Goal: Find specific page/section: Find specific page/section

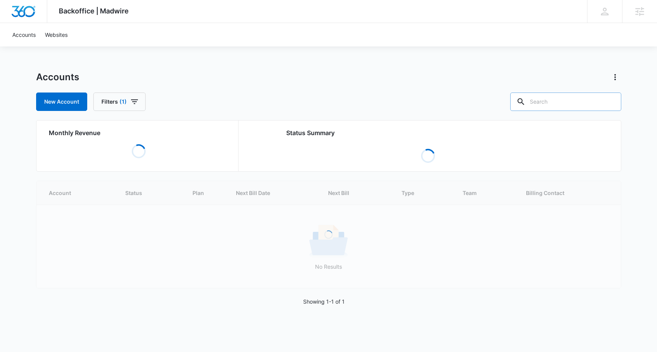
click at [574, 108] on input "text" at bounding box center [565, 102] width 111 height 18
type input "insul"
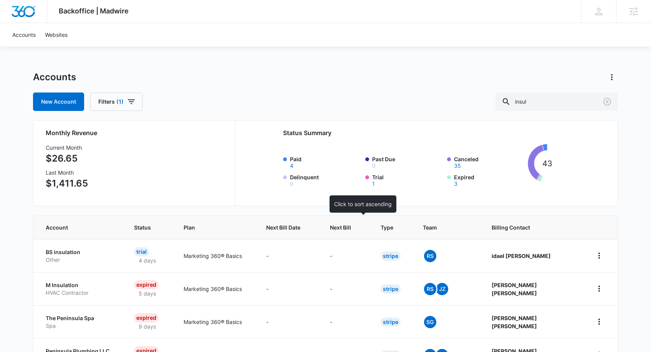
click at [372, 233] on th "Next Bill" at bounding box center [346, 227] width 51 height 23
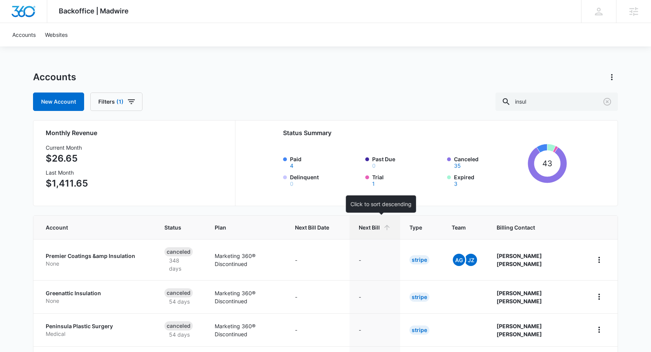
click at [391, 227] on icon at bounding box center [387, 228] width 8 height 8
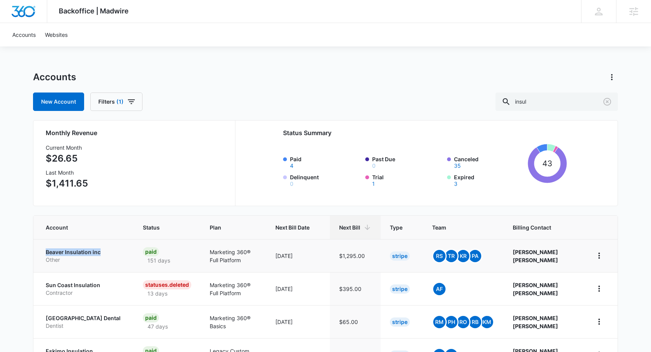
drag, startPoint x: 39, startPoint y: 249, endPoint x: 101, endPoint y: 256, distance: 62.6
click at [101, 256] on td "Beaver Insulation inc Other" at bounding box center [83, 255] width 100 height 33
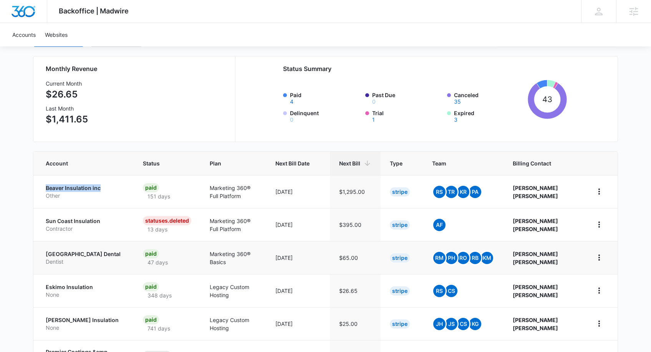
scroll to position [68, 0]
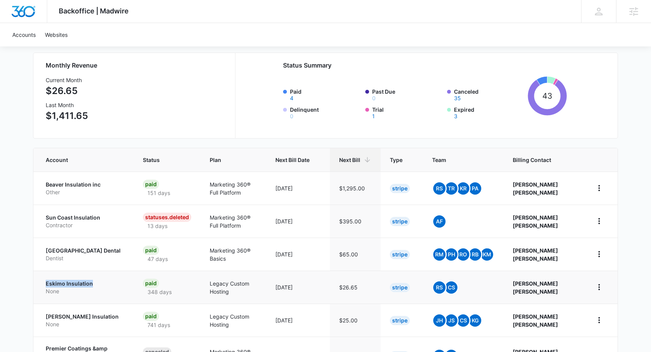
drag, startPoint x: 40, startPoint y: 282, endPoint x: 74, endPoint y: 284, distance: 33.9
click at [99, 287] on td "Eskimo Insulation None" at bounding box center [83, 287] width 100 height 33
click at [15, 188] on div "Backoffice | Madwire Apps Settings PH [PERSON_NAME] [PERSON_NAME][EMAIL_ADDRESS…" at bounding box center [325, 251] width 651 height 639
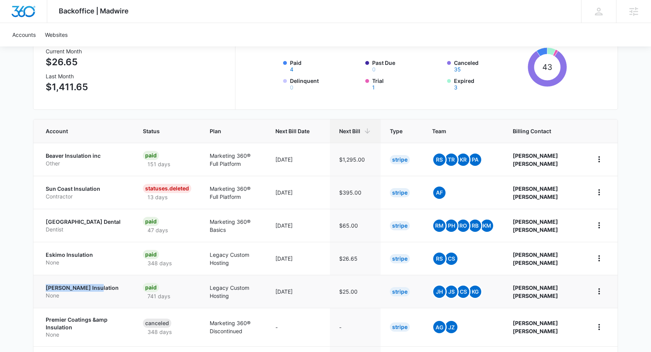
drag, startPoint x: 46, startPoint y: 287, endPoint x: 93, endPoint y: 288, distance: 46.5
click at [93, 288] on td "[PERSON_NAME] Insulation None" at bounding box center [83, 291] width 100 height 33
